Goal: Information Seeking & Learning: Learn about a topic

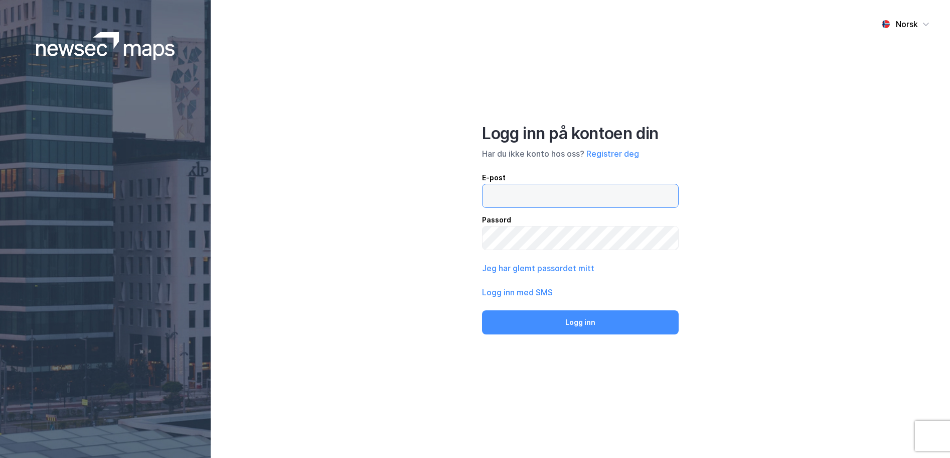
click at [578, 189] on input "email" at bounding box center [581, 195] width 196 height 23
type input "f"
click at [523, 290] on button "Logg inn med SMS" at bounding box center [517, 292] width 71 height 12
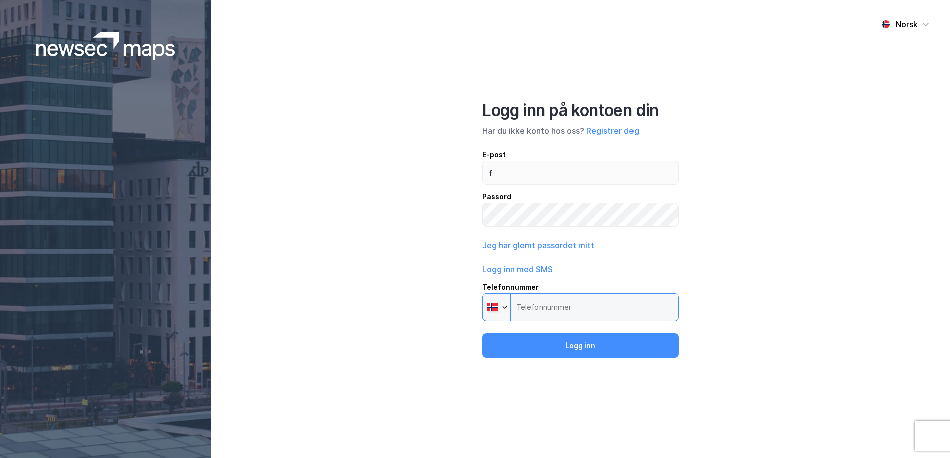
click at [548, 317] on input "Telefonnummer Phone" at bounding box center [580, 307] width 197 height 28
click at [548, 316] on input "Telefonnummer Phone" at bounding box center [580, 307] width 197 height 28
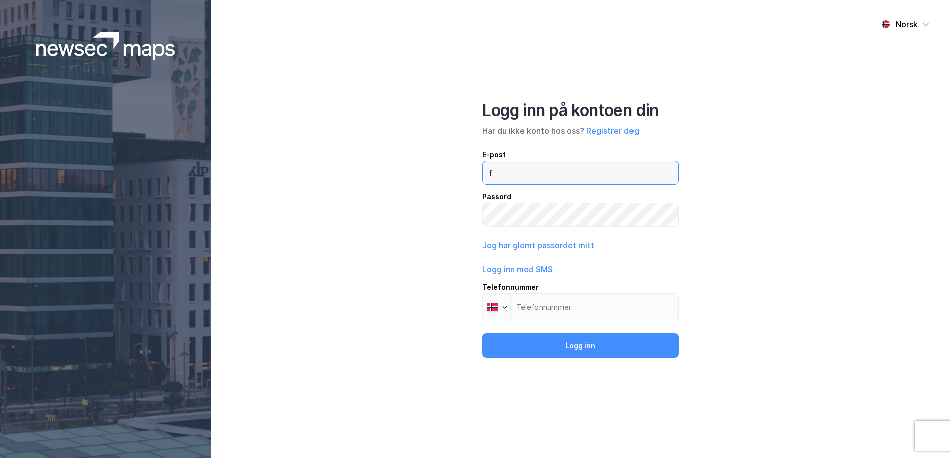
click at [525, 184] on input "f" at bounding box center [581, 172] width 196 height 23
type input "[EMAIL_ADDRESS][PERSON_NAME][PERSON_NAME][DOMAIN_NAME]"
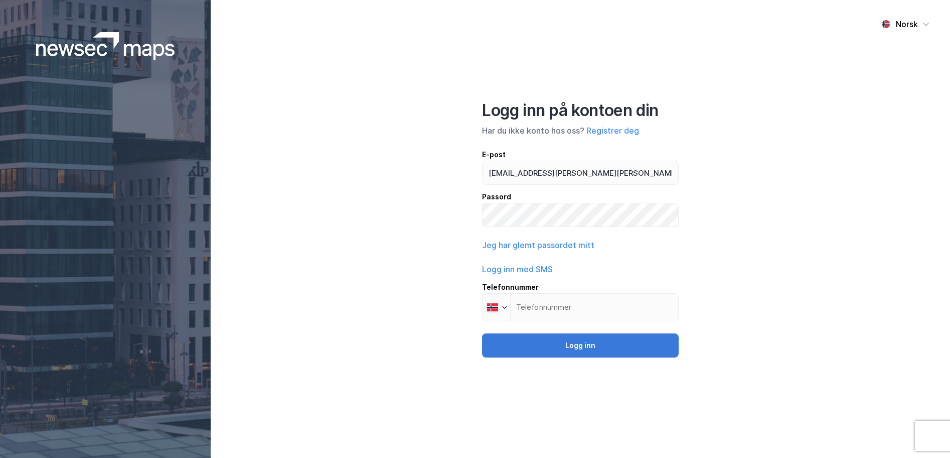
click at [571, 344] on button "Logg inn" at bounding box center [580, 345] width 197 height 24
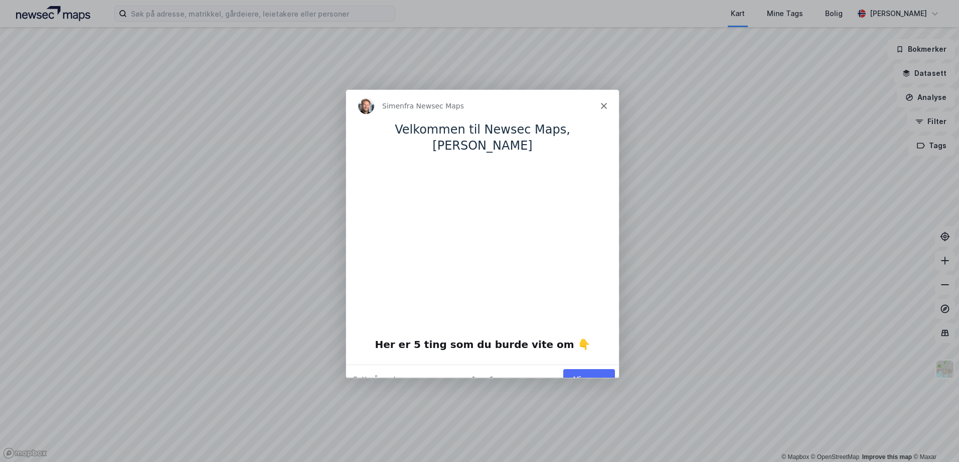
click at [603, 106] on polygon "Lukk" at bounding box center [604, 105] width 6 height 6
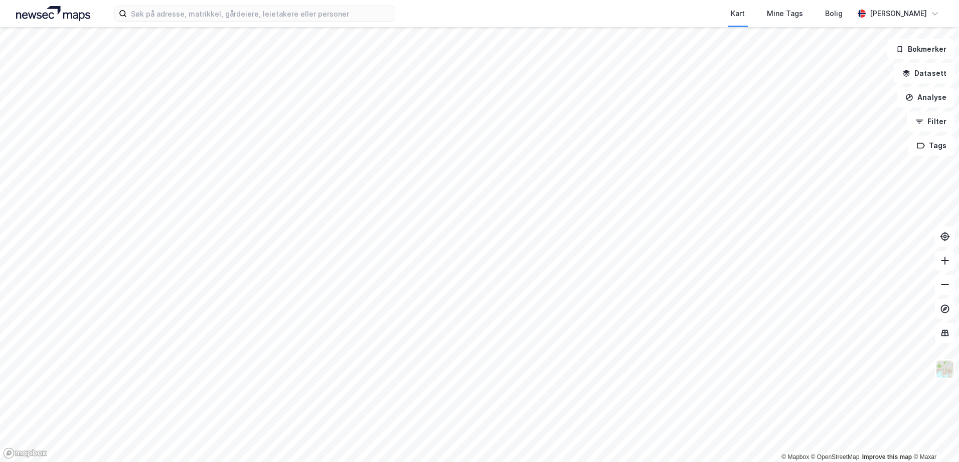
click at [489, 6] on div "Kart Mine Tags [PERSON_NAME] [PERSON_NAME] © Mapbox © OpenStreetMap Improve thi…" at bounding box center [479, 231] width 959 height 462
click at [278, 457] on html "Kart Mine Tags [PERSON_NAME] [PERSON_NAME] © Mapbox © OpenStreetMap Improve thi…" at bounding box center [479, 231] width 959 height 462
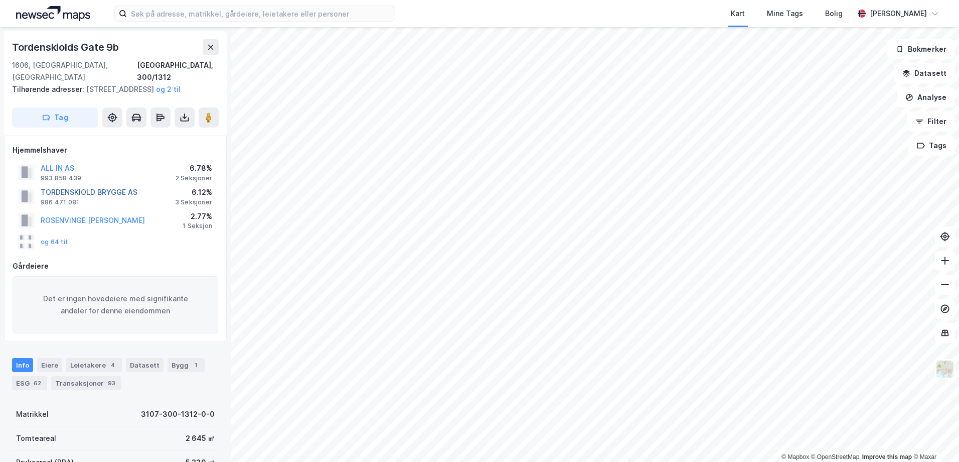
click at [0, 0] on button "TORDENSKIOLD BRYGGE AS" at bounding box center [0, 0] width 0 height 0
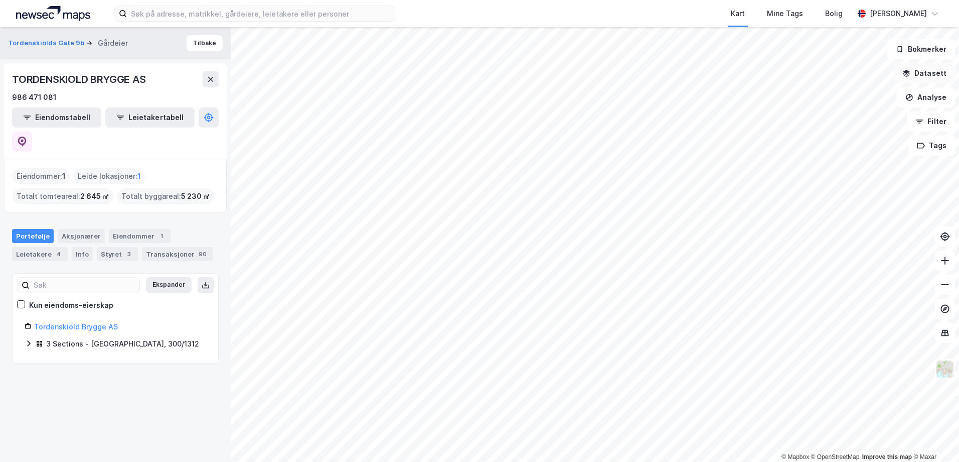
click at [930, 75] on button "Datasett" at bounding box center [924, 73] width 61 height 20
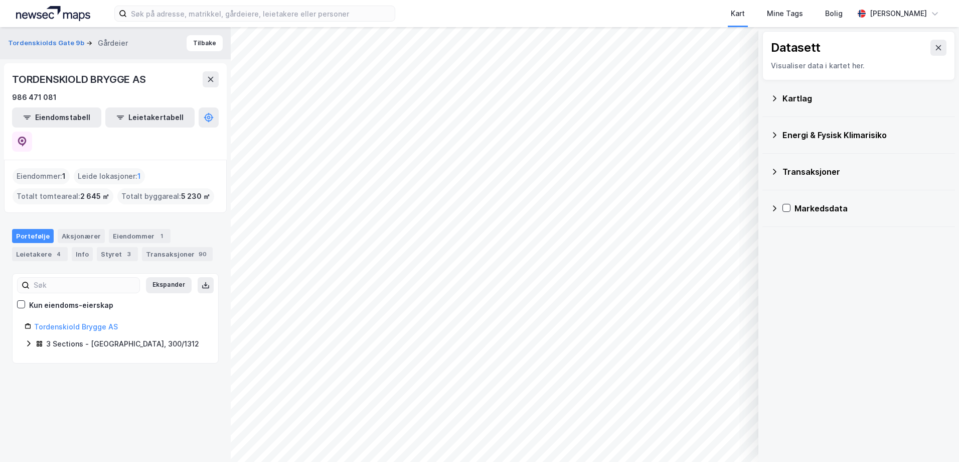
click at [774, 133] on icon at bounding box center [775, 135] width 8 height 8
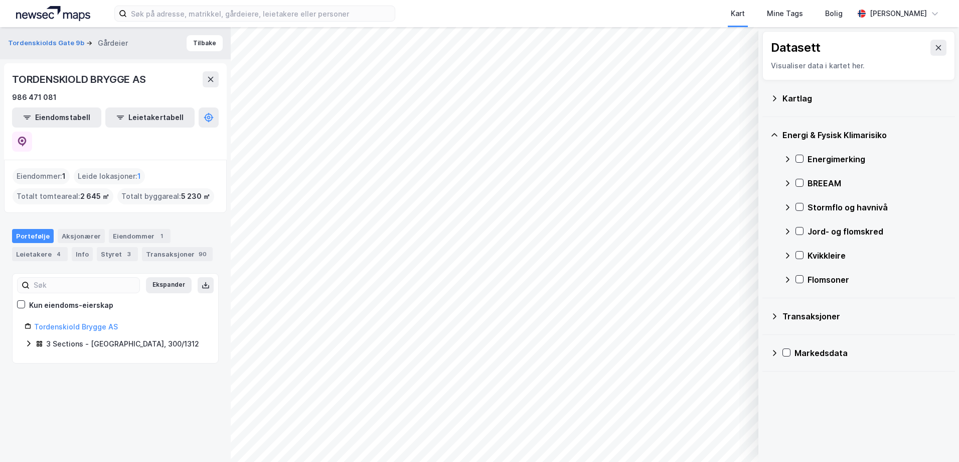
click at [823, 159] on div "Energimerking" at bounding box center [878, 159] width 140 height 12
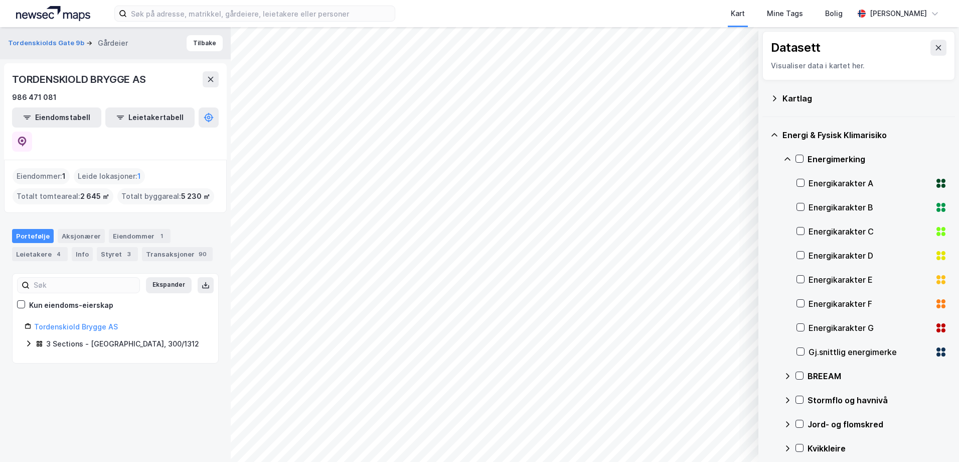
click at [805, 349] on div "Gj.snittlig energimerke" at bounding box center [872, 352] width 151 height 24
click at [124, 229] on div "Eiendommer 1" at bounding box center [140, 236] width 62 height 14
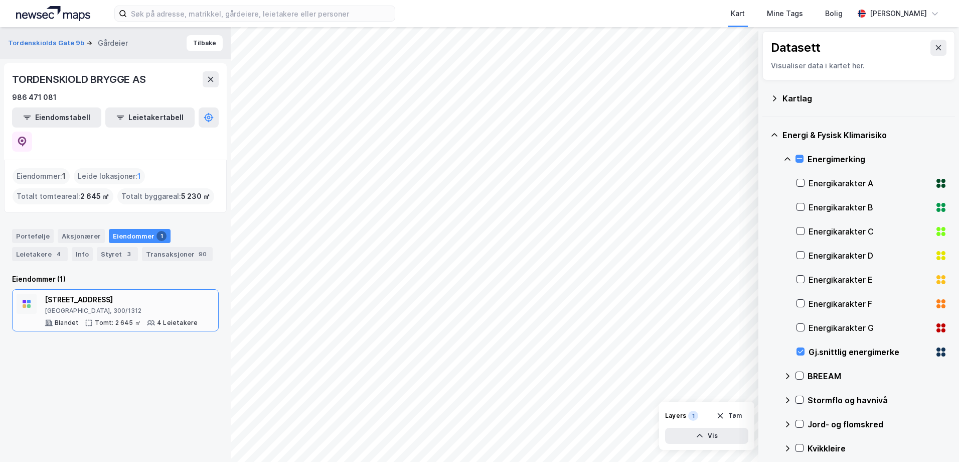
click at [86, 294] on div "[STREET_ADDRESS]" at bounding box center [121, 300] width 153 height 12
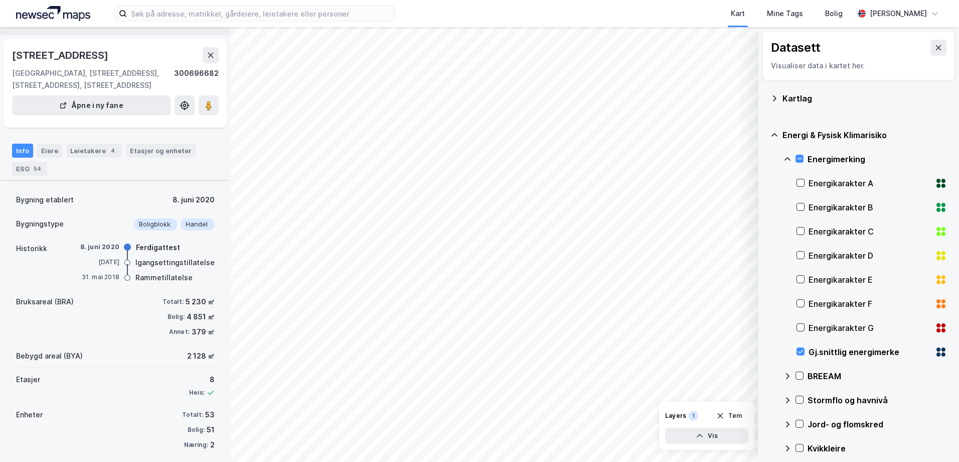
scroll to position [43, 0]
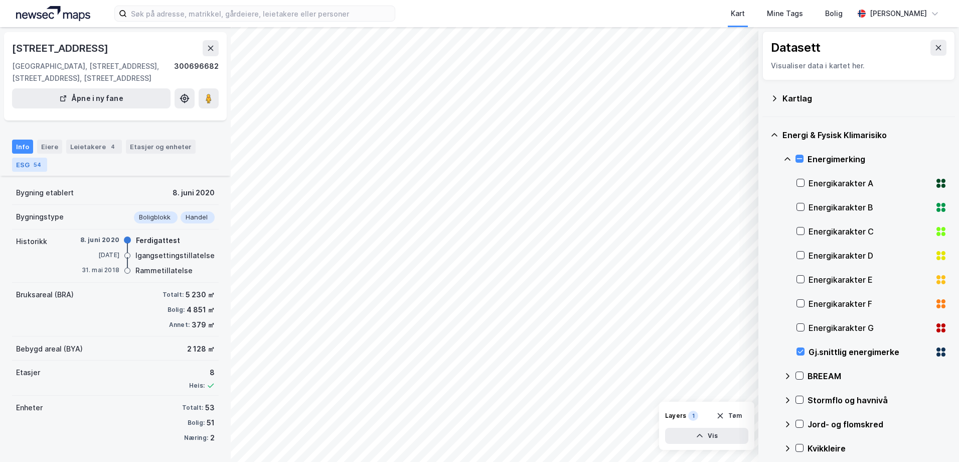
click at [33, 164] on div "54" at bounding box center [38, 165] width 12 height 10
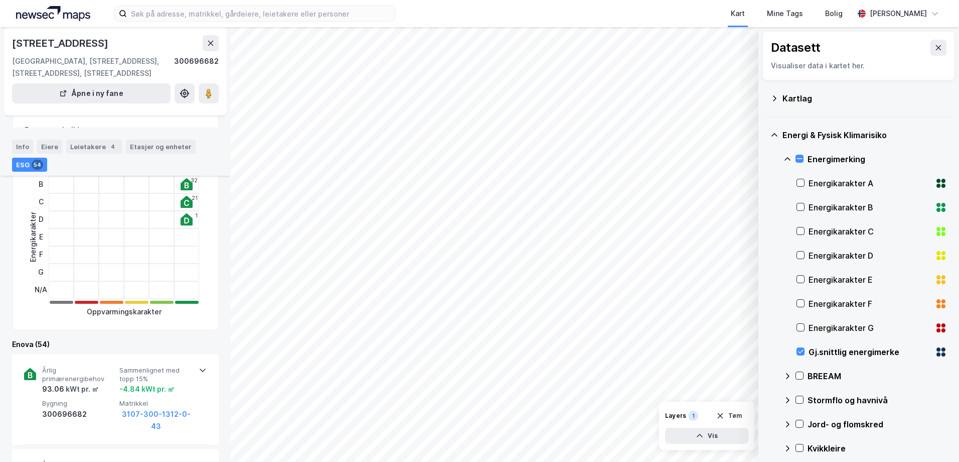
scroll to position [50, 0]
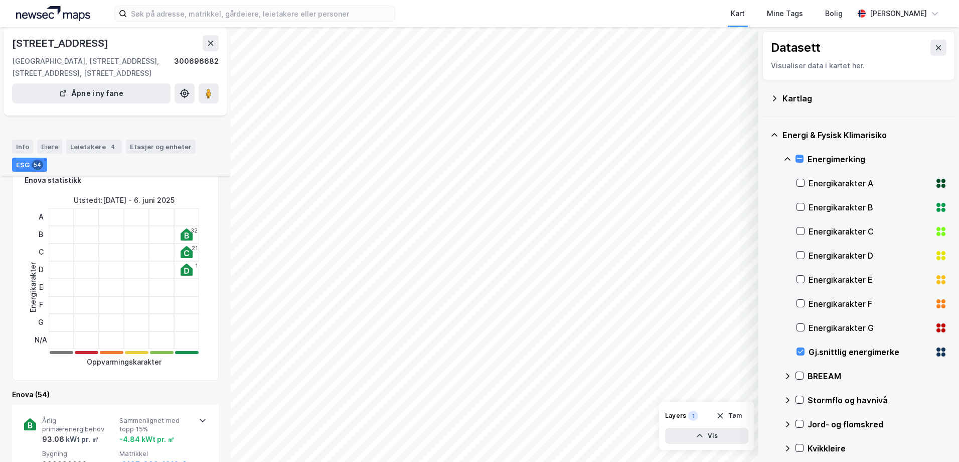
click at [942, 349] on icon at bounding box center [944, 349] width 4 height 4
click at [706, 434] on button "Vis" at bounding box center [706, 436] width 83 height 16
click at [684, 435] on button "Lukk" at bounding box center [679, 436] width 139 height 16
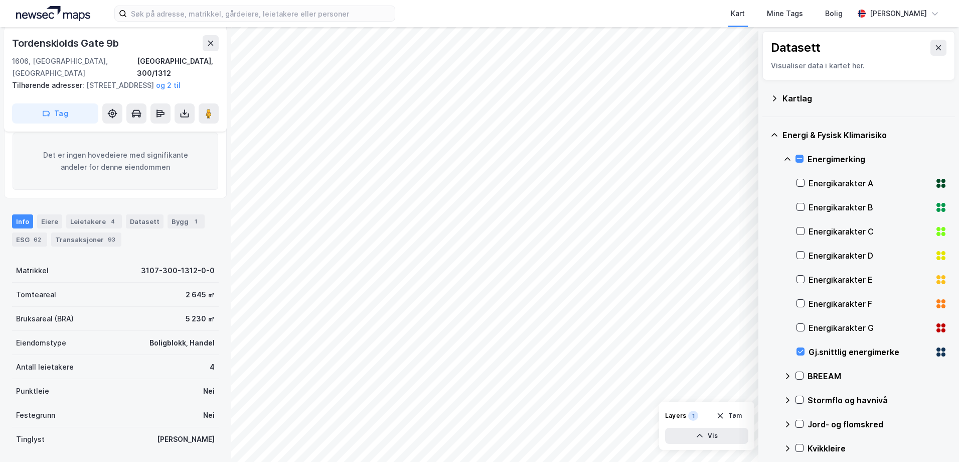
scroll to position [143, 0]
click at [28, 239] on div "ESG 62" at bounding box center [29, 240] width 35 height 14
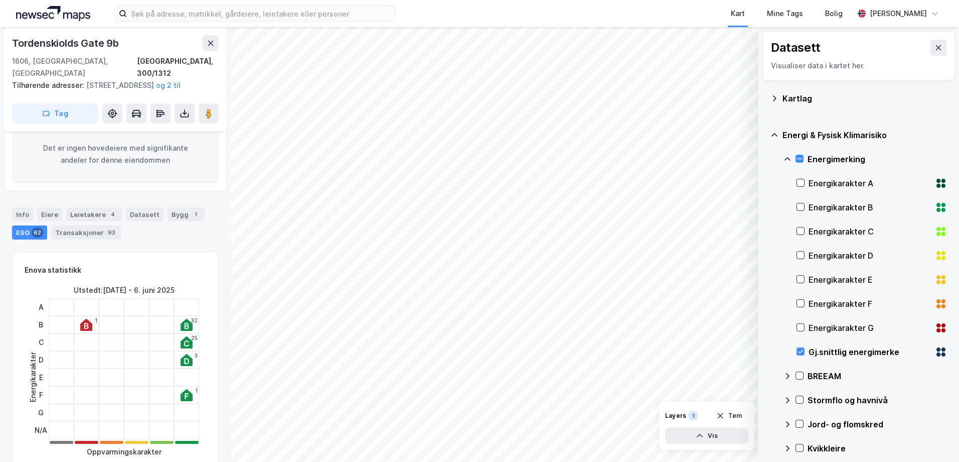
scroll to position [167, 0]
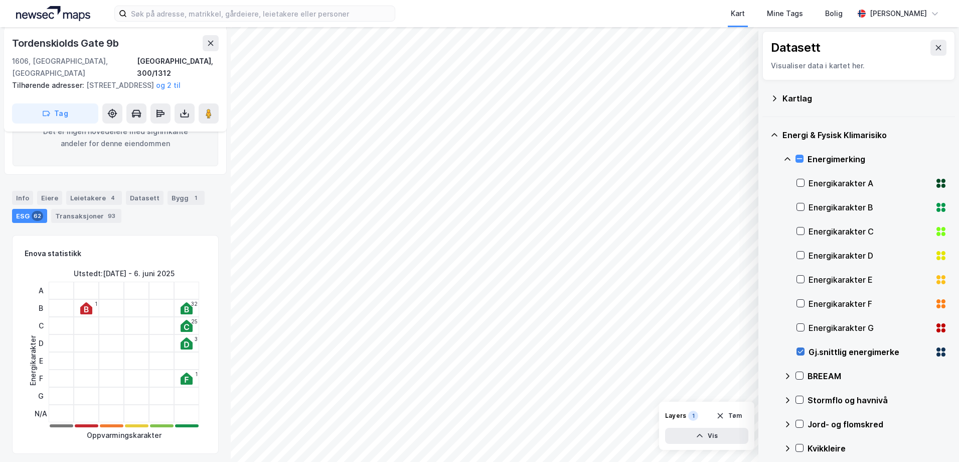
click at [800, 352] on icon at bounding box center [800, 351] width 7 height 7
click at [549, 457] on html "Kart Mine Tags [PERSON_NAME] [PERSON_NAME] © Mapbox © OpenStreetMap Improve thi…" at bounding box center [479, 231] width 959 height 462
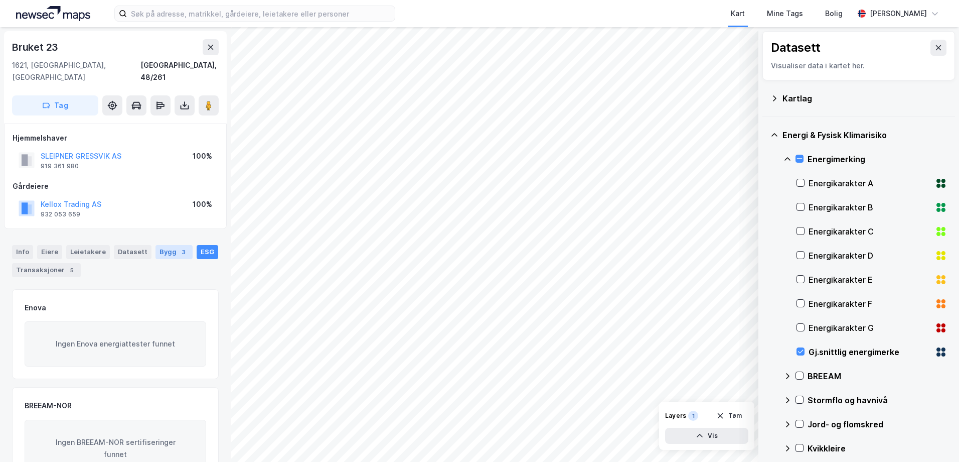
click at [160, 245] on div "Bygg 3" at bounding box center [174, 252] width 37 height 14
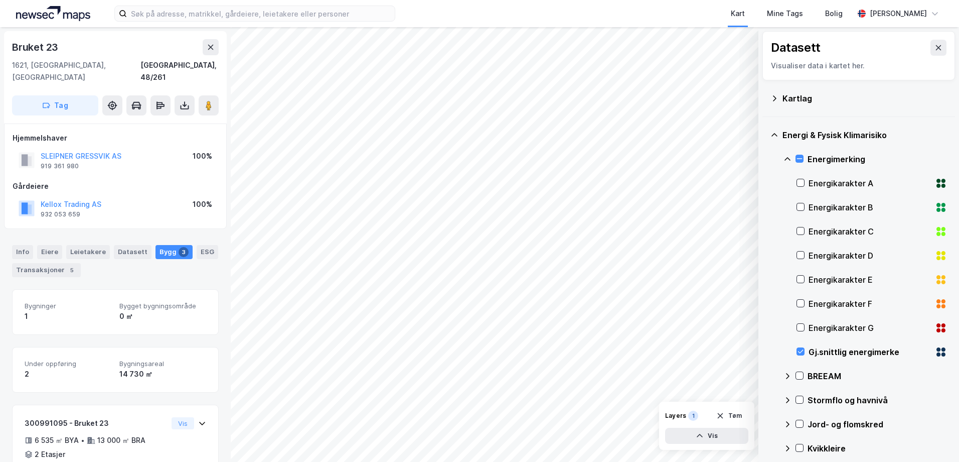
click at [483, 7] on div "Kart Mine Tags [PERSON_NAME] [PERSON_NAME] © Mapbox © OpenStreetMap Improve thi…" at bounding box center [479, 231] width 959 height 462
click at [370, 457] on html "Kart Mine Tags [PERSON_NAME] [PERSON_NAME] © Mapbox © OpenStreetMap Improve thi…" at bounding box center [479, 231] width 959 height 462
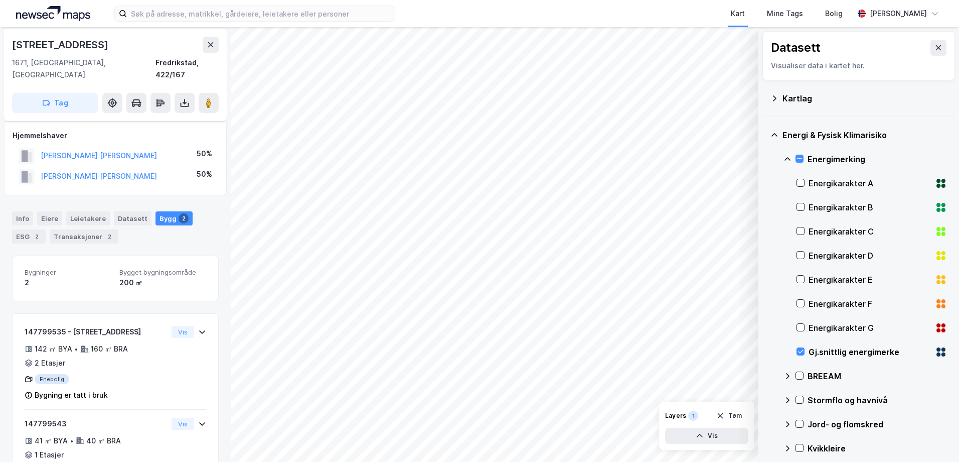
scroll to position [31, 0]
